Goal: Task Accomplishment & Management: Use online tool/utility

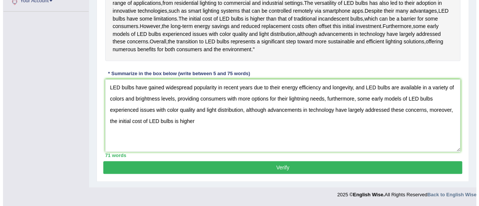
scroll to position [211, 0]
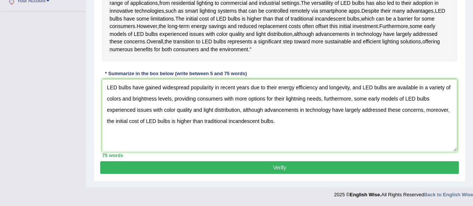
click at [403, 152] on textarea "LED bulbs have gained widespread popularity in recent years due to their energy…" at bounding box center [279, 115] width 355 height 73
type textarea "LED bulbs have gained widespread popularity in recent years due to their energy…"
click at [350, 174] on button "Verify" at bounding box center [279, 167] width 359 height 13
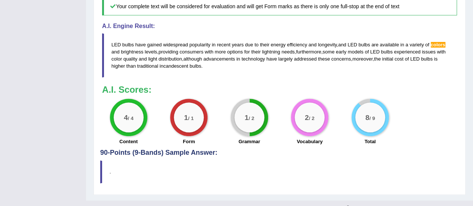
scroll to position [350, 0]
click at [303, 137] on div "2 / 2" at bounding box center [309, 117] width 37 height 37
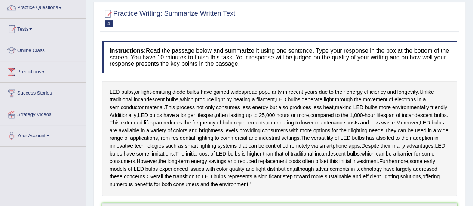
scroll to position [52, 0]
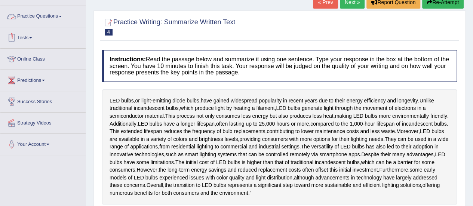
click at [47, 19] on link "Practice Questions" at bounding box center [42, 15] width 85 height 19
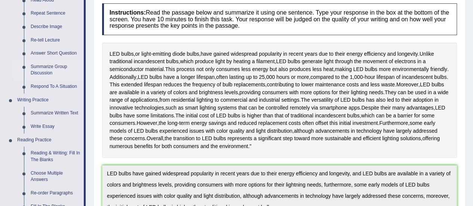
scroll to position [99, 0]
click at [40, 120] on link "Write Essay" at bounding box center [55, 126] width 56 height 13
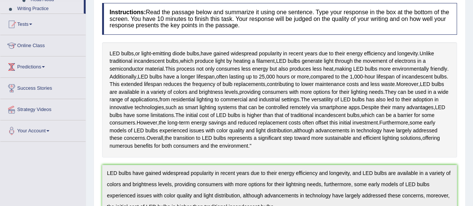
scroll to position [106, 0]
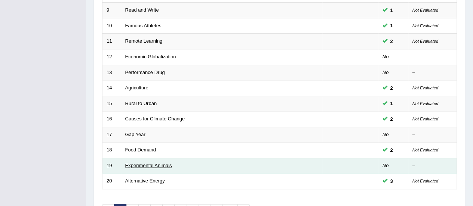
scroll to position [272, 0]
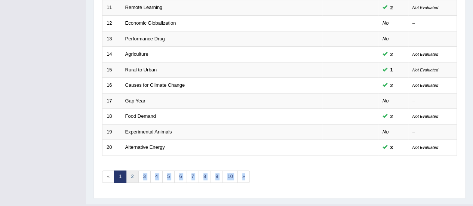
drag, startPoint x: 126, startPoint y: 181, endPoint x: 133, endPoint y: 174, distance: 10.1
click at [133, 174] on link "2" at bounding box center [132, 177] width 12 height 12
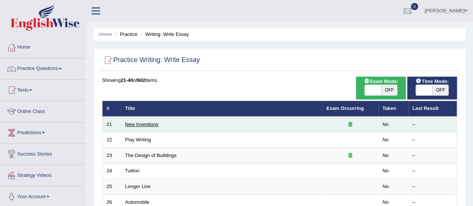
click at [132, 123] on link "New Inventions" at bounding box center [141, 125] width 33 height 6
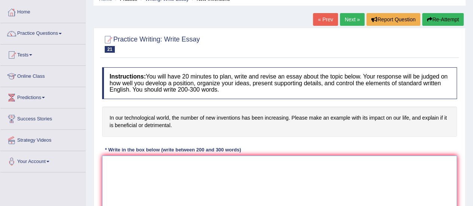
click at [137, 168] on textarea at bounding box center [279, 192] width 355 height 73
paste textarea "ESSAY TEMPLATE The increasing influence of (essay topic) on our lives has ignit…"
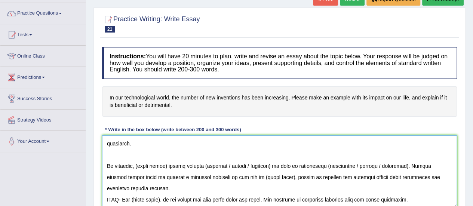
scroll to position [202, 0]
click at [429, 187] on textarea at bounding box center [279, 171] width 355 height 73
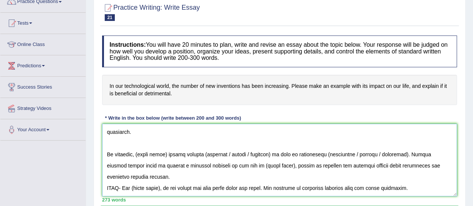
drag, startPoint x: 429, startPoint y: 187, endPoint x: 105, endPoint y: 170, distance: 323.6
click at [105, 170] on textarea at bounding box center [279, 160] width 355 height 73
click at [434, 172] on textarea at bounding box center [279, 160] width 355 height 73
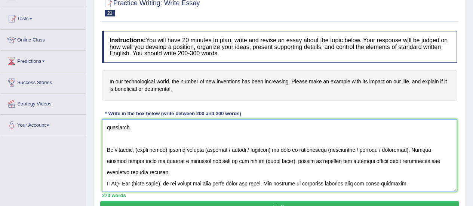
drag, startPoint x: 434, startPoint y: 172, endPoint x: 102, endPoint y: 175, distance: 331.8
click at [102, 175] on textarea at bounding box center [279, 155] width 355 height 73
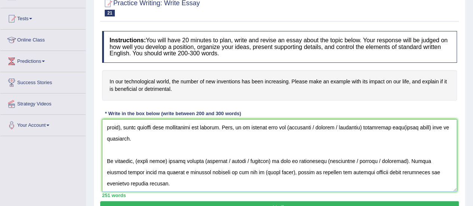
scroll to position [0, 0]
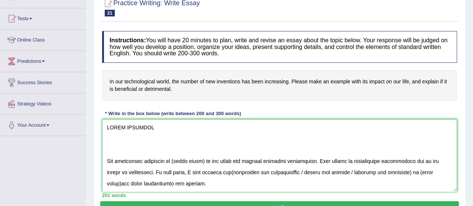
click at [107, 171] on textarea at bounding box center [279, 155] width 355 height 73
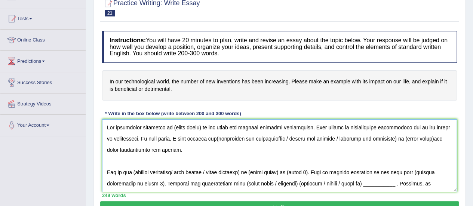
drag, startPoint x: 200, startPoint y: 126, endPoint x: 171, endPoint y: 126, distance: 28.8
click at [171, 126] on textarea at bounding box center [279, 155] width 355 height 73
click at [232, 140] on textarea at bounding box center [279, 155] width 355 height 73
drag, startPoint x: 412, startPoint y: 141, endPoint x: 306, endPoint y: 138, distance: 106.3
click at [306, 138] on textarea at bounding box center [279, 155] width 355 height 73
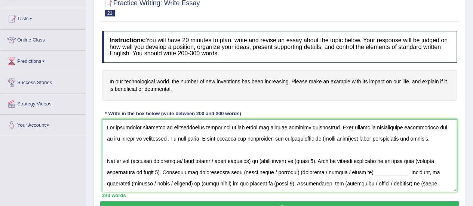
click at [342, 140] on textarea at bounding box center [279, 155] width 355 height 73
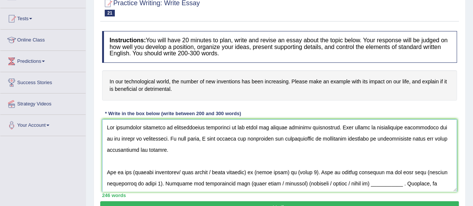
click at [280, 146] on textarea at bounding box center [279, 155] width 355 height 73
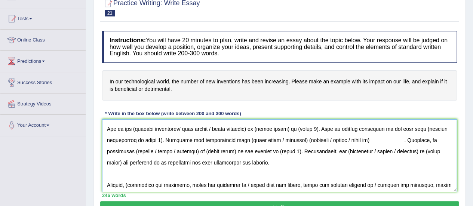
scroll to position [43, 0]
click at [134, 132] on textarea at bounding box center [279, 155] width 355 height 73
click at [250, 128] on textarea at bounding box center [279, 155] width 355 height 73
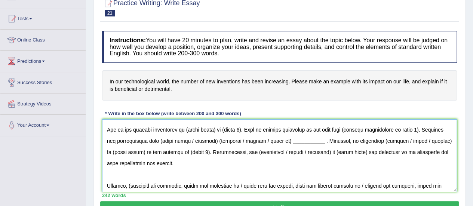
drag, startPoint x: 216, startPoint y: 129, endPoint x: 186, endPoint y: 126, distance: 30.0
click at [186, 126] on textarea at bounding box center [279, 155] width 355 height 73
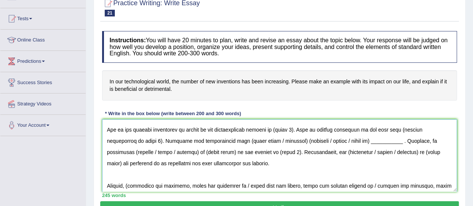
click at [297, 128] on textarea at bounding box center [279, 155] width 355 height 73
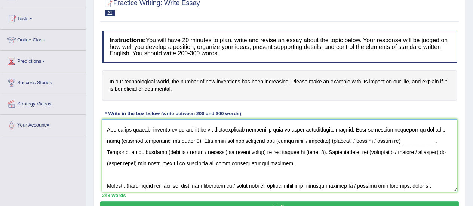
click at [187, 143] on textarea at bounding box center [279, 155] width 355 height 73
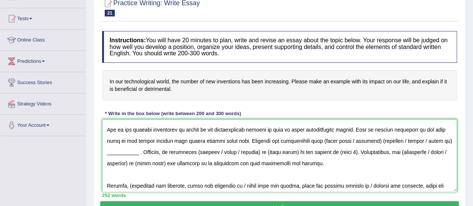
click at [215, 147] on textarea at bounding box center [279, 155] width 355 height 73
drag, startPoint x: 373, startPoint y: 139, endPoint x: 319, endPoint y: 140, distance: 53.9
click at [319, 140] on textarea at bounding box center [279, 155] width 355 height 73
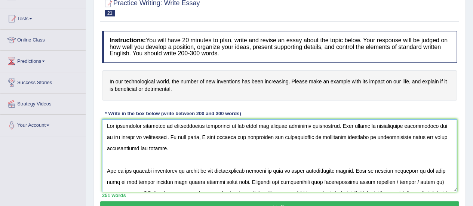
scroll to position [0, 0]
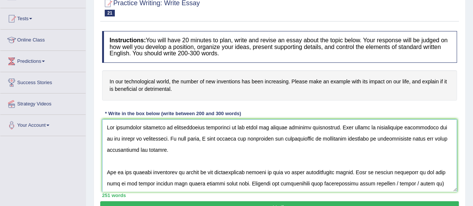
drag, startPoint x: 139, startPoint y: 152, endPoint x: 387, endPoint y: 182, distance: 249.4
click at [387, 182] on textarea at bounding box center [279, 155] width 355 height 73
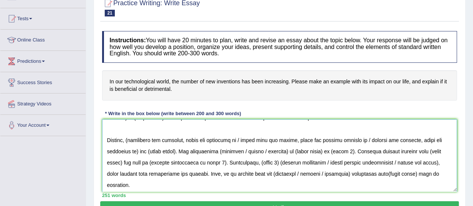
scroll to position [52, 0]
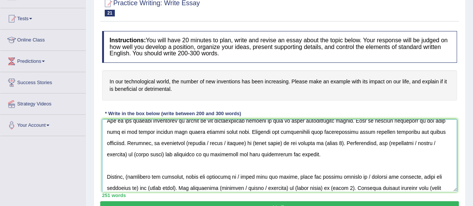
click at [188, 142] on textarea at bounding box center [279, 155] width 355 height 73
drag, startPoint x: 285, startPoint y: 143, endPoint x: 205, endPoint y: 139, distance: 79.8
click at [205, 139] on textarea at bounding box center [279, 155] width 355 height 73
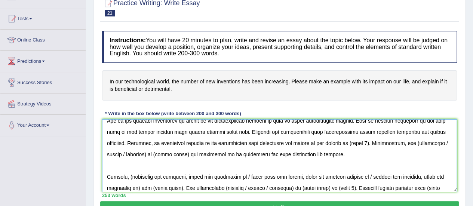
click at [367, 142] on textarea at bounding box center [279, 155] width 355 height 73
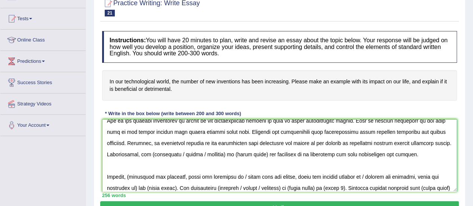
click at [199, 152] on textarea at bounding box center [279, 155] width 355 height 73
click at [168, 156] on textarea at bounding box center [279, 155] width 355 height 73
drag, startPoint x: 280, startPoint y: 153, endPoint x: 195, endPoint y: 148, distance: 85.4
click at [195, 148] on textarea at bounding box center [279, 155] width 355 height 73
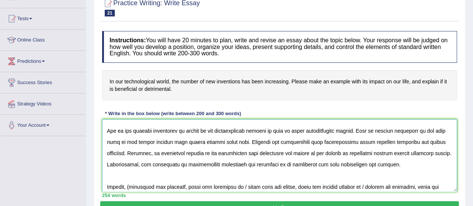
click at [209, 147] on textarea at bounding box center [279, 155] width 355 height 73
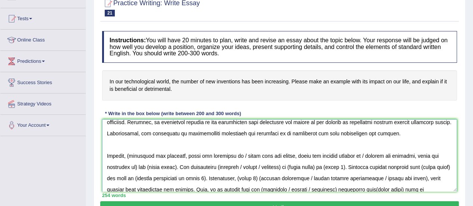
click at [132, 154] on textarea at bounding box center [279, 155] width 355 height 73
click at [134, 166] on textarea at bounding box center [279, 155] width 355 height 73
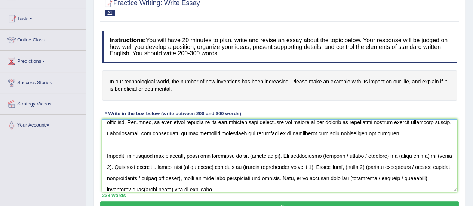
click at [276, 156] on textarea at bounding box center [279, 155] width 355 height 73
click at [305, 153] on textarea at bounding box center [279, 155] width 355 height 73
click at [365, 153] on textarea at bounding box center [279, 155] width 355 height 73
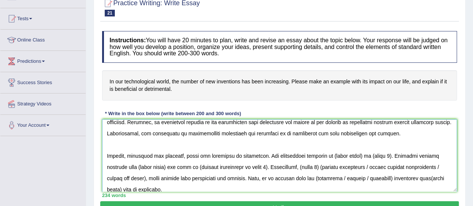
click at [363, 155] on textarea at bounding box center [279, 155] width 355 height 73
click at [392, 154] on textarea at bounding box center [279, 155] width 355 height 73
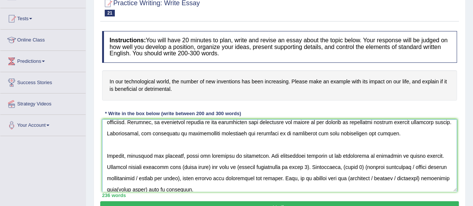
click at [210, 167] on textarea at bounding box center [279, 155] width 355 height 73
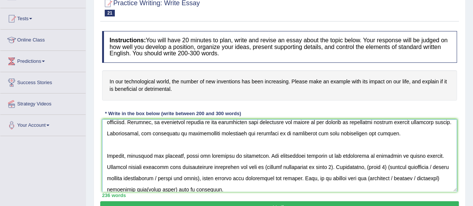
click at [335, 169] on textarea at bounding box center [279, 155] width 355 height 73
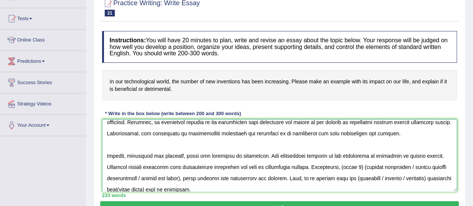
click at [364, 168] on textarea at bounding box center [279, 155] width 355 height 73
click at [352, 165] on textarea at bounding box center [279, 155] width 355 height 73
click at [362, 165] on textarea at bounding box center [279, 155] width 355 height 73
click at [366, 166] on textarea at bounding box center [279, 155] width 355 height 73
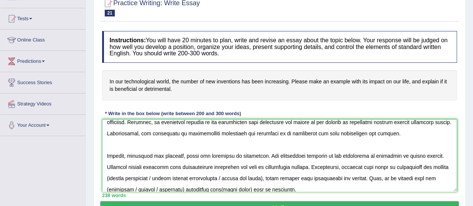
click at [175, 179] on textarea at bounding box center [279, 155] width 355 height 73
click at [236, 180] on textarea at bounding box center [279, 155] width 355 height 73
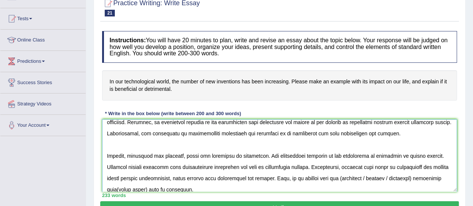
click at [359, 180] on textarea at bounding box center [279, 155] width 355 height 73
click at [436, 181] on textarea at bounding box center [279, 155] width 355 height 73
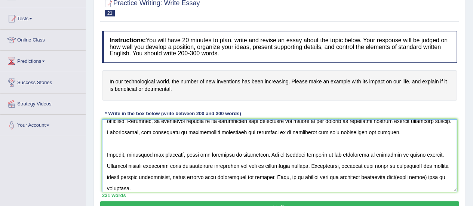
click at [119, 186] on textarea at bounding box center [279, 155] width 355 height 73
type textarea "d"
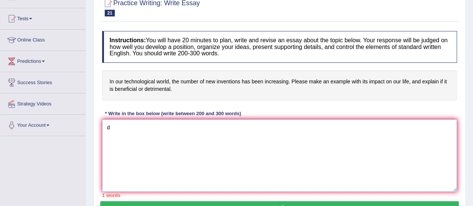
scroll to position [0, 0]
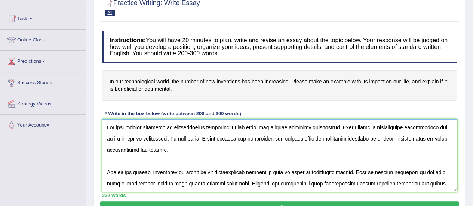
click at [176, 154] on textarea at bounding box center [279, 155] width 355 height 73
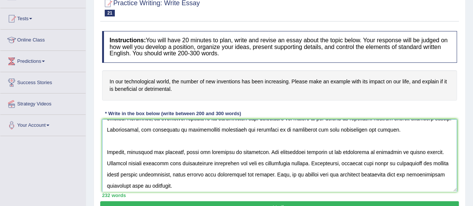
scroll to position [88, 0]
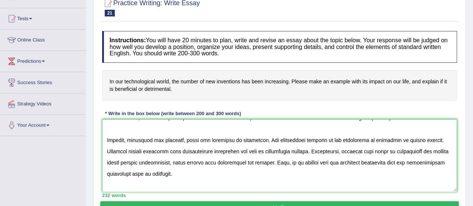
click at [176, 154] on textarea at bounding box center [279, 155] width 355 height 73
click at [307, 175] on textarea at bounding box center [279, 155] width 355 height 73
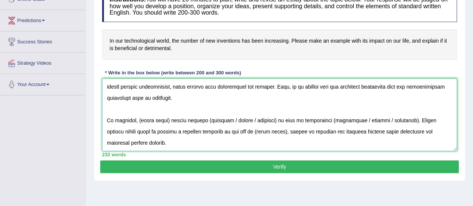
scroll to position [116, 0]
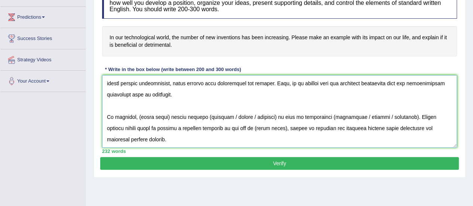
click at [168, 106] on textarea at bounding box center [279, 111] width 355 height 73
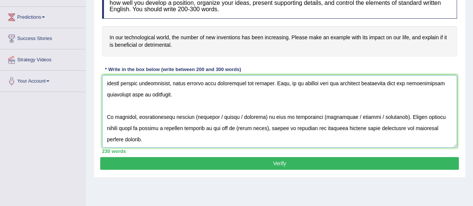
scroll to position [135, 0]
click at [201, 105] on textarea at bounding box center [279, 111] width 355 height 73
click at [222, 106] on textarea at bounding box center [279, 111] width 355 height 73
click at [285, 105] on textarea at bounding box center [279, 111] width 355 height 73
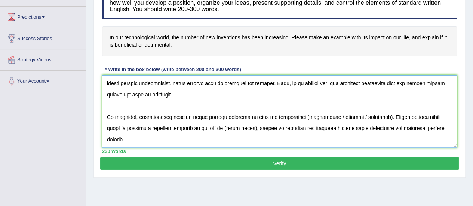
click at [290, 104] on textarea at bounding box center [279, 111] width 355 height 73
click at [361, 107] on textarea at bounding box center [279, 111] width 355 height 73
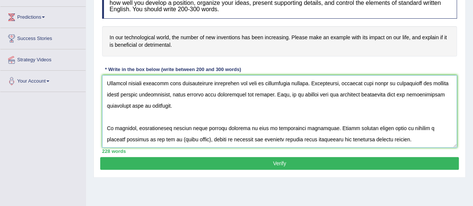
click at [190, 114] on textarea at bounding box center [279, 111] width 355 height 73
click at [145, 115] on textarea at bounding box center [279, 111] width 355 height 73
click at [219, 117] on textarea at bounding box center [279, 111] width 355 height 73
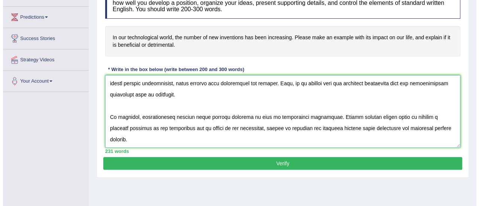
scroll to position [135, 0]
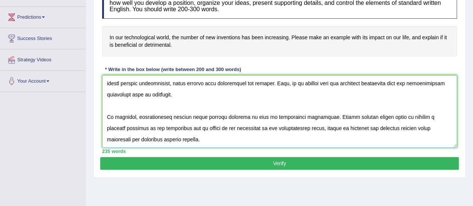
click at [278, 111] on textarea at bounding box center [279, 111] width 355 height 73
click at [244, 112] on textarea at bounding box center [279, 111] width 355 height 73
click at [187, 116] on textarea at bounding box center [279, 111] width 355 height 73
click at [197, 128] on textarea at bounding box center [279, 111] width 355 height 73
type textarea "The increasing influence of technological inventions on our lives has ignited n…"
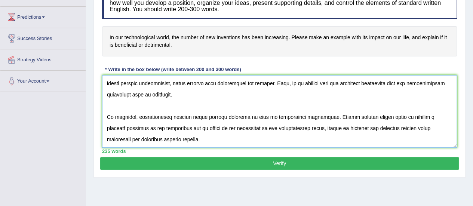
click at [234, 86] on textarea at bounding box center [279, 111] width 355 height 73
click at [273, 166] on button "Verify" at bounding box center [279, 163] width 359 height 13
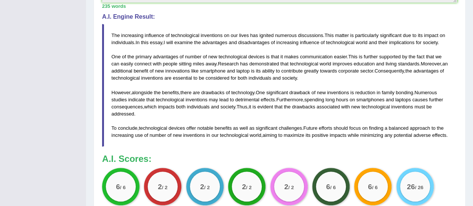
scroll to position [249, 0]
